Goal: Task Accomplishment & Management: Use online tool/utility

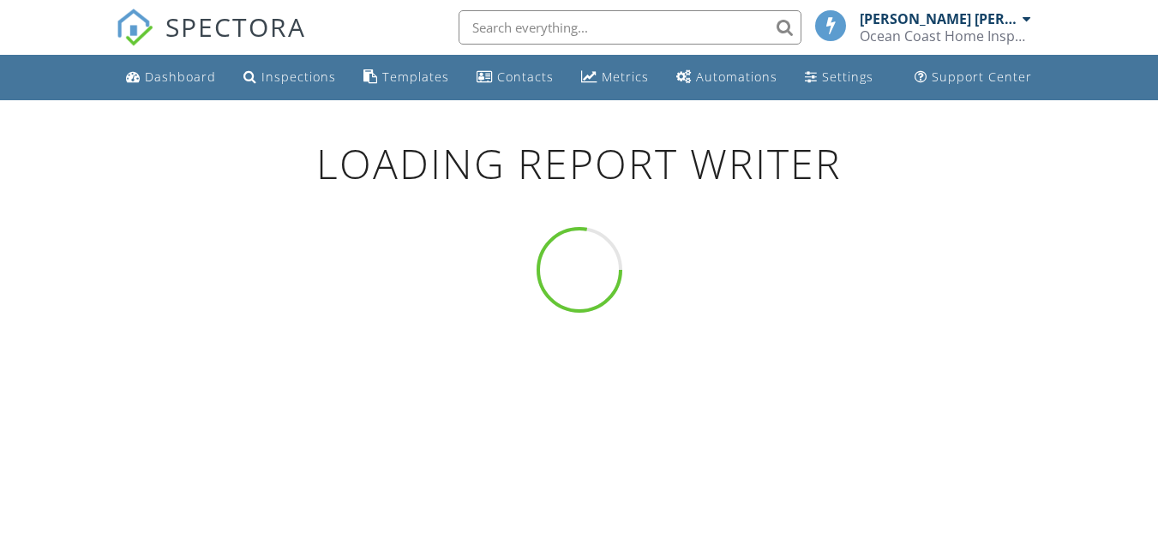
scroll to position [100, 0]
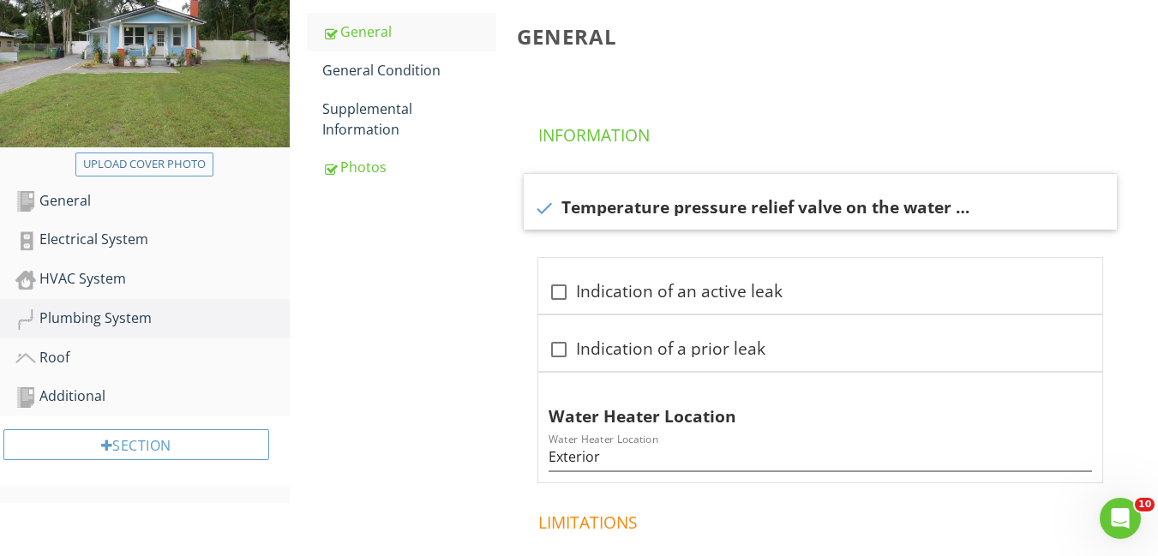
scroll to position [300, 0]
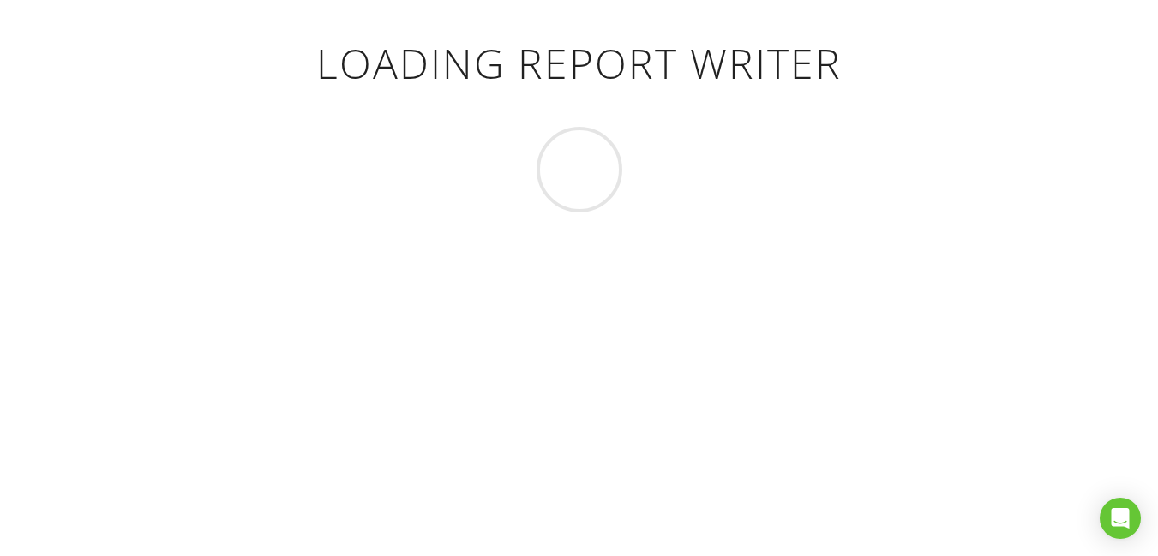
scroll to position [100, 0]
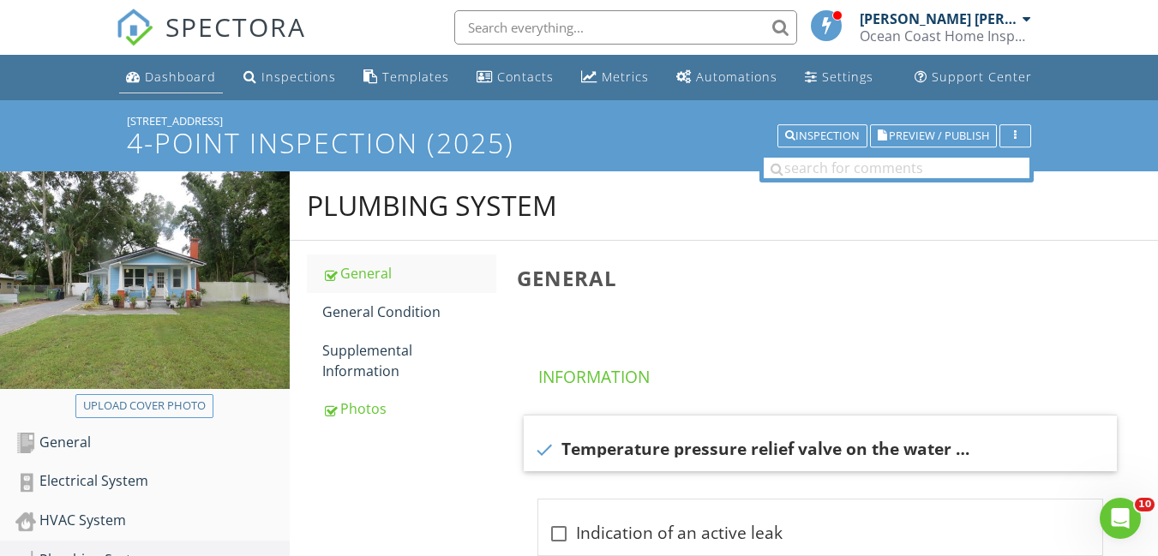
click at [167, 74] on div "Dashboard" at bounding box center [180, 77] width 71 height 16
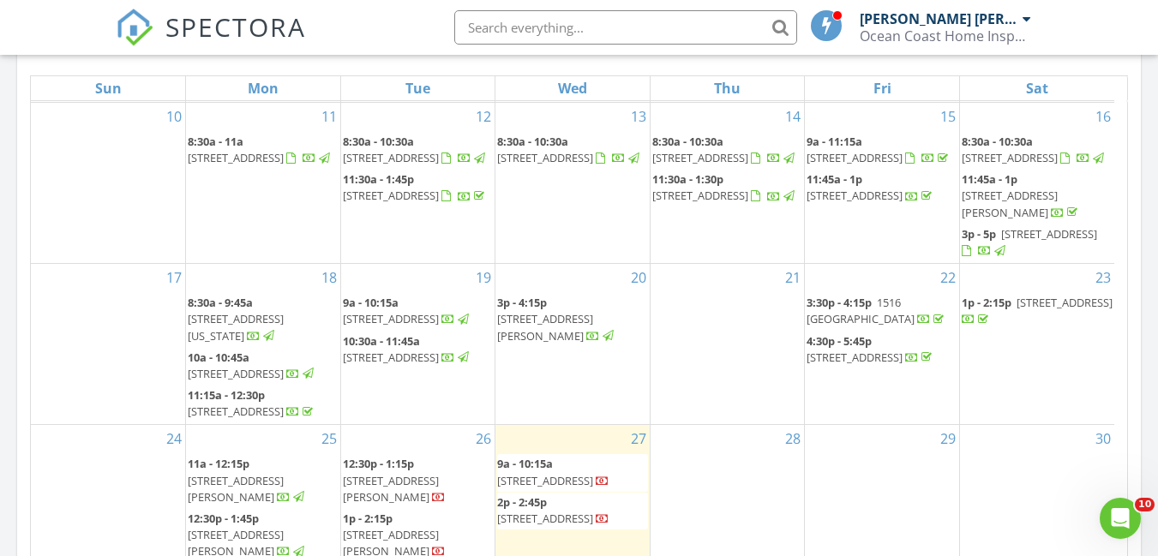
scroll to position [479, 0]
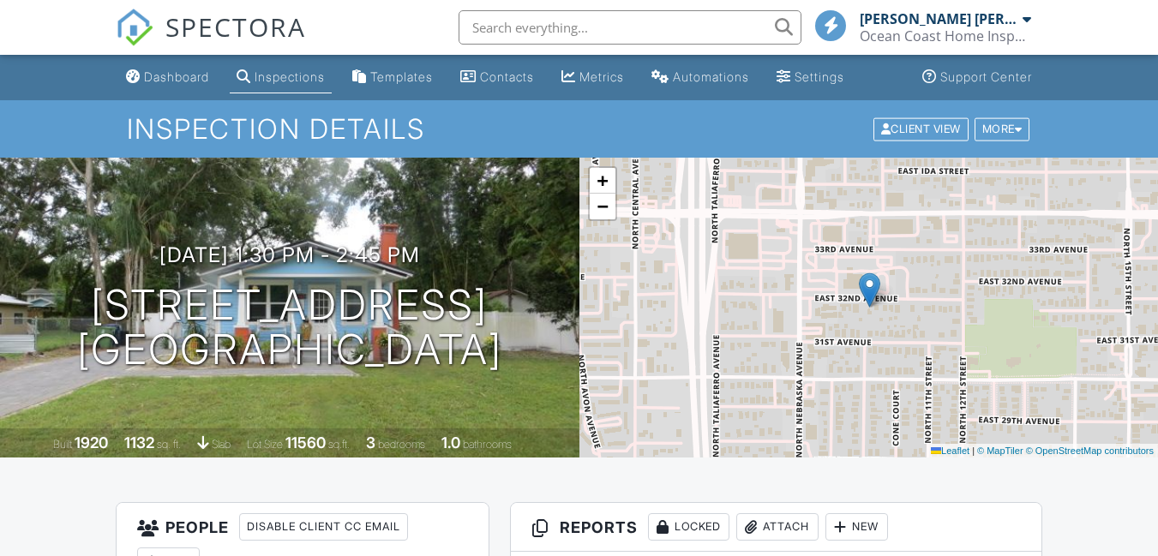
scroll to position [400, 0]
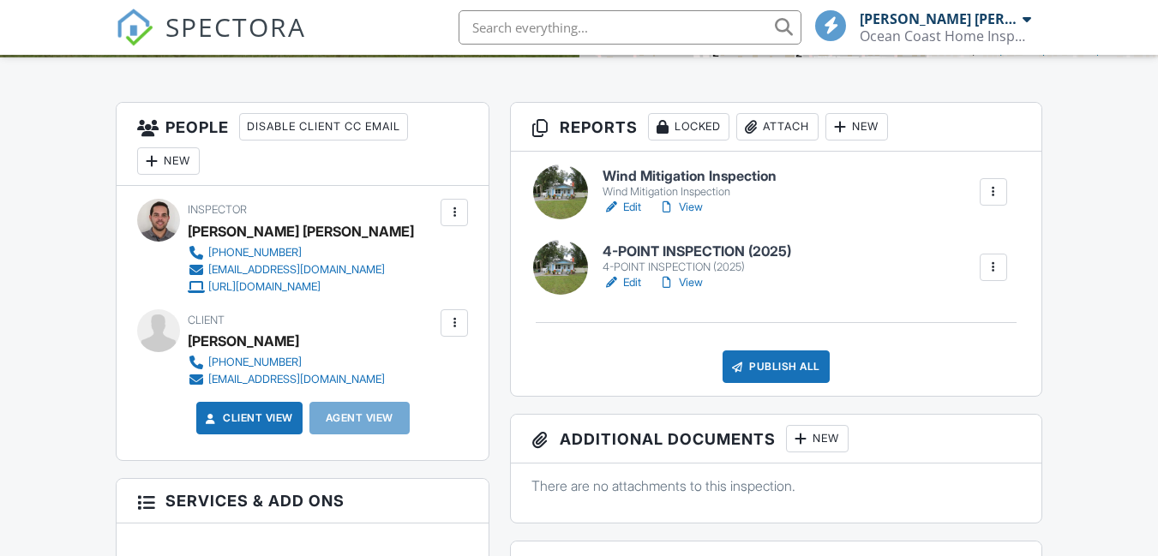
click at [690, 258] on h6 "4-POINT INSPECTION (2025)" at bounding box center [697, 251] width 189 height 15
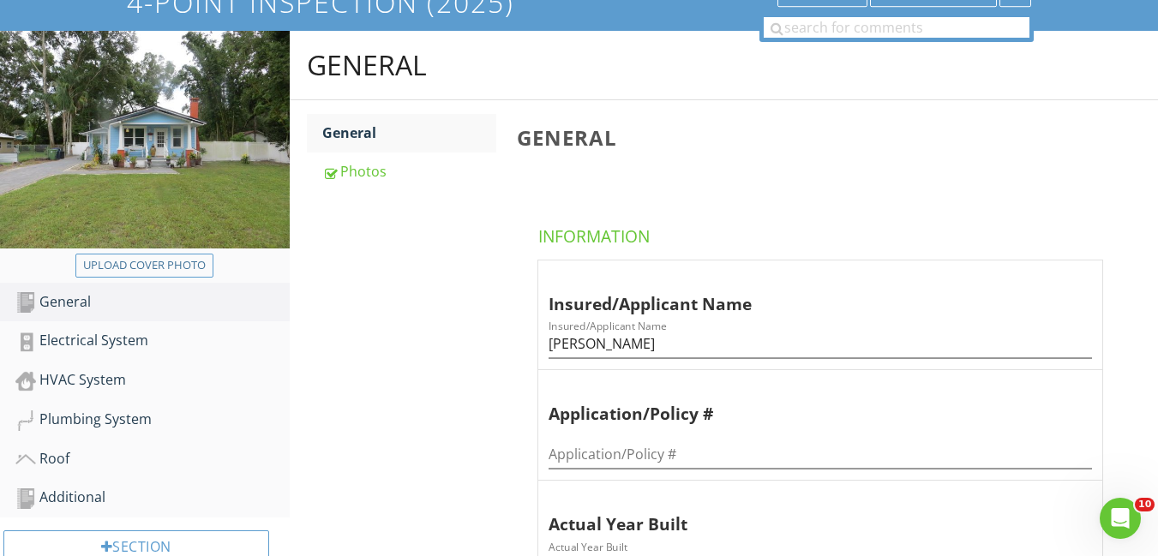
scroll to position [200, 0]
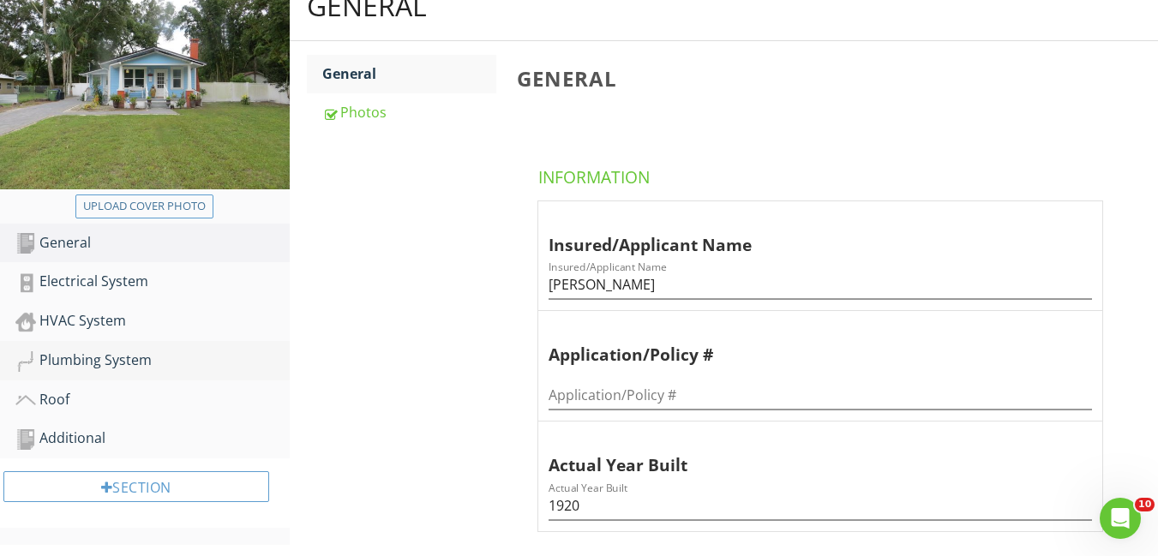
click at [99, 357] on div "Plumbing System" at bounding box center [152, 361] width 274 height 22
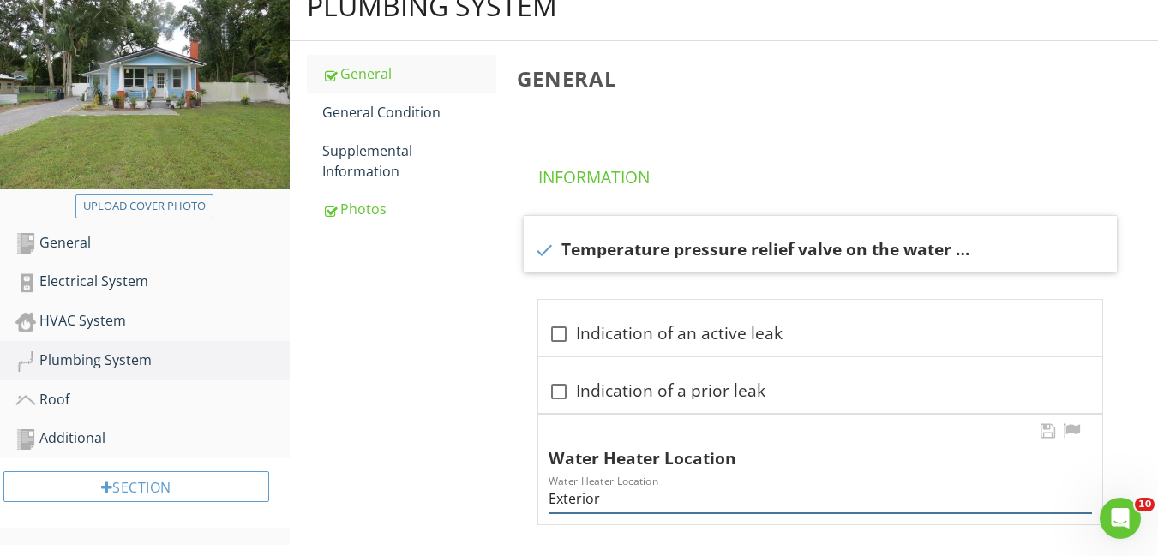
click at [621, 499] on input "Exterior" at bounding box center [821, 499] width 544 height 28
click at [606, 498] on input "Exterior ()" at bounding box center [821, 499] width 544 height 28
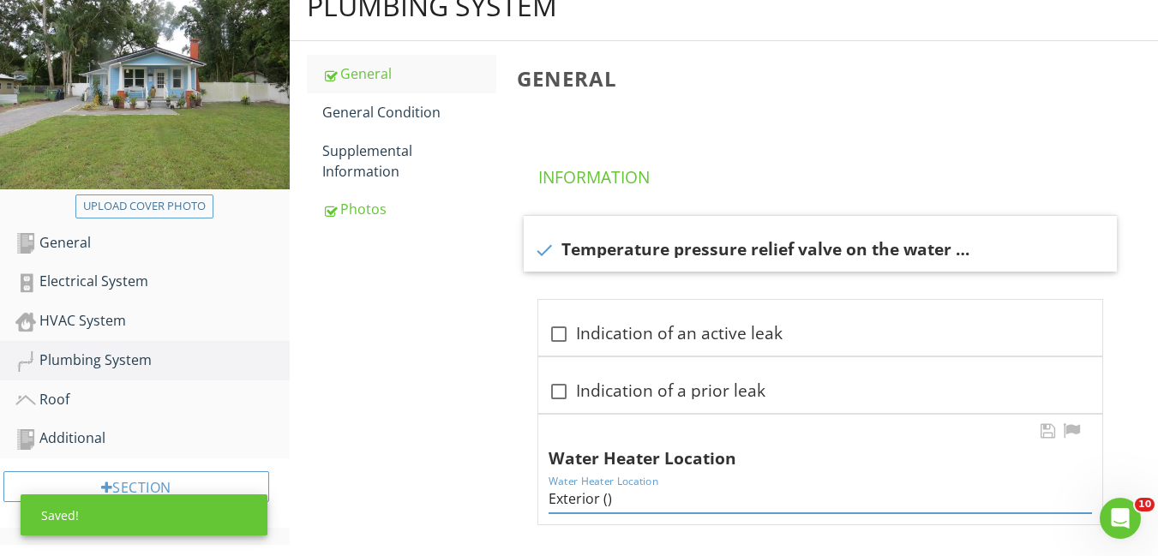
paste input "Water heater is tankless"
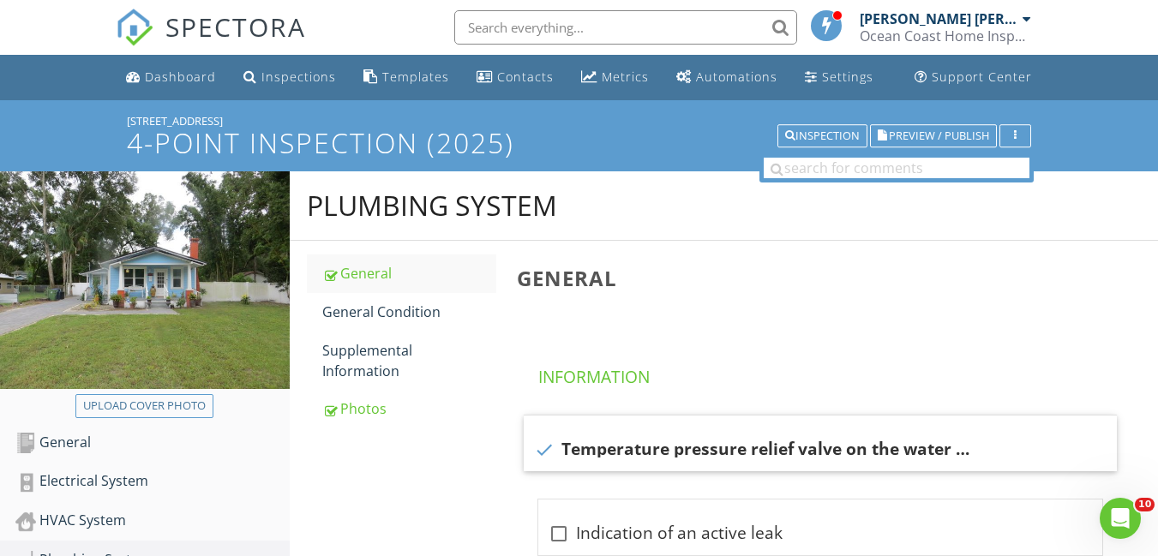
type input "Exterior (Water heater is tankless)"
